Goal: Navigation & Orientation: Find specific page/section

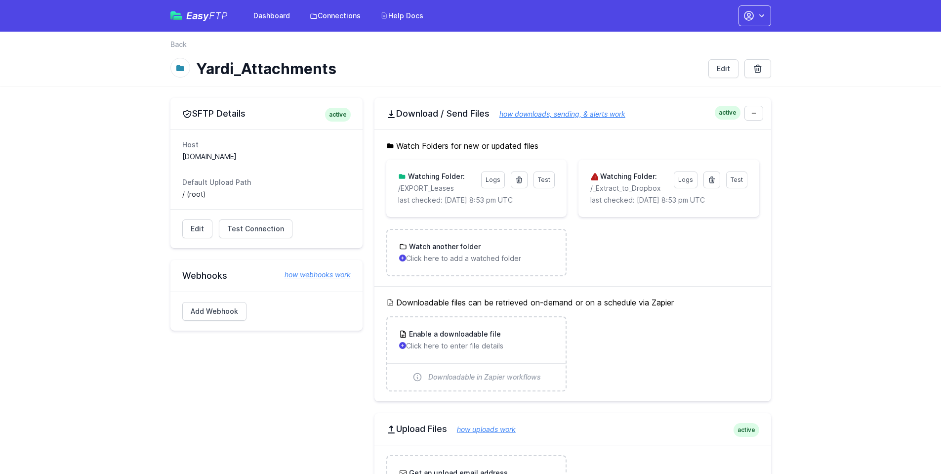
scroll to position [395, 0]
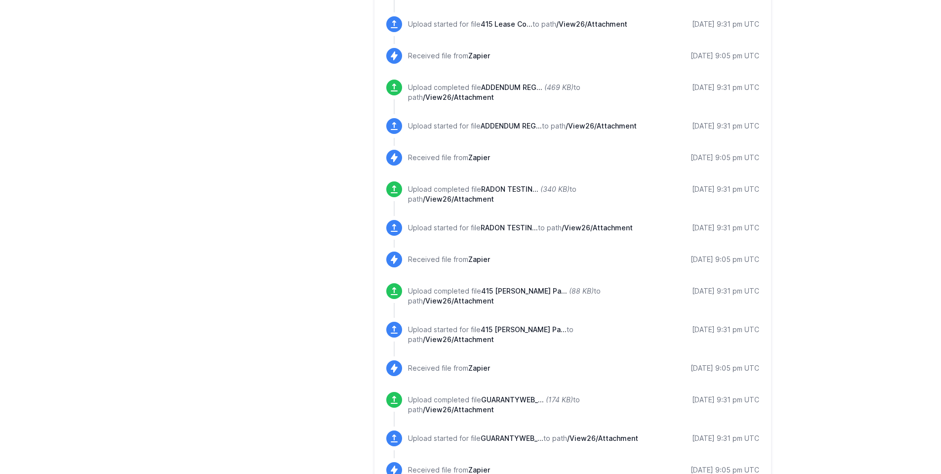
scroll to position [1142, 0]
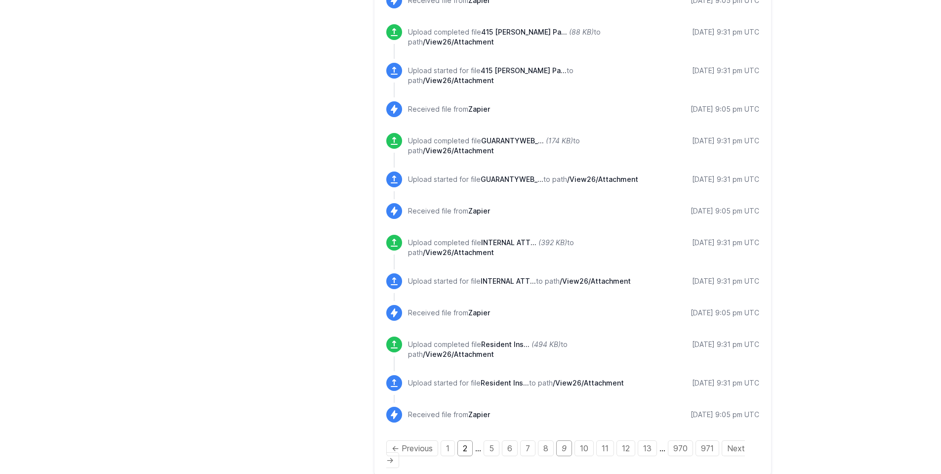
click at [459, 440] on link "2" at bounding box center [464, 448] width 15 height 16
